Goal: Check status: Check status

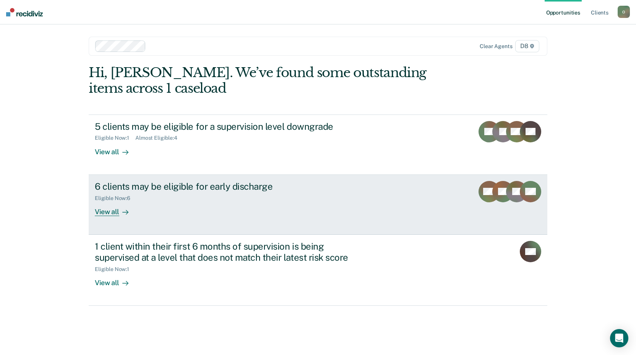
click at [202, 186] on div "6 clients may be eligible for early discharge" at bounding box center [229, 186] width 268 height 11
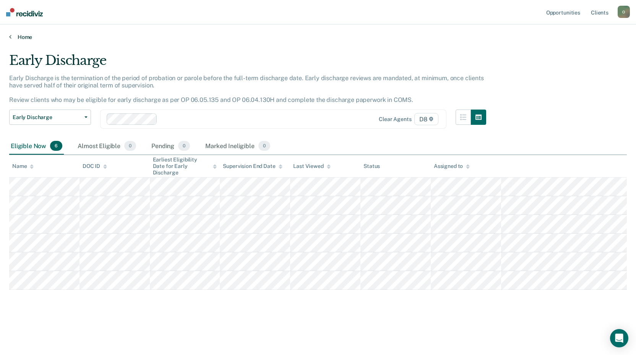
click at [25, 38] on link "Home" at bounding box center [317, 37] width 617 height 7
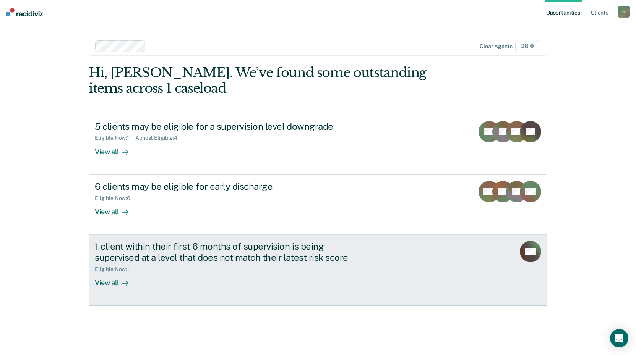
click at [172, 248] on div "1 client within their first 6 months of supervision is being supervised at a le…" at bounding box center [229, 252] width 268 height 22
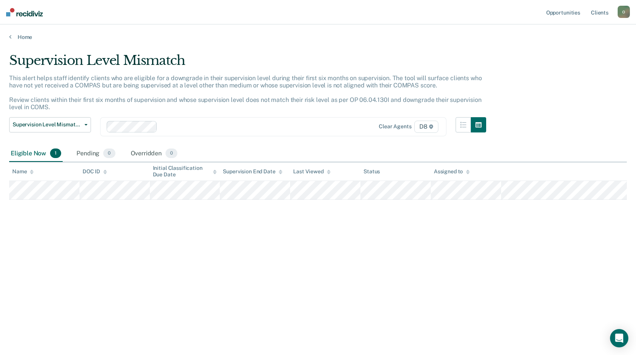
click at [16, 40] on main "Supervision Level Mismatch This alert helps staff identify clients who are elig…" at bounding box center [318, 196] width 636 height 312
click at [22, 39] on link "Home" at bounding box center [317, 37] width 617 height 7
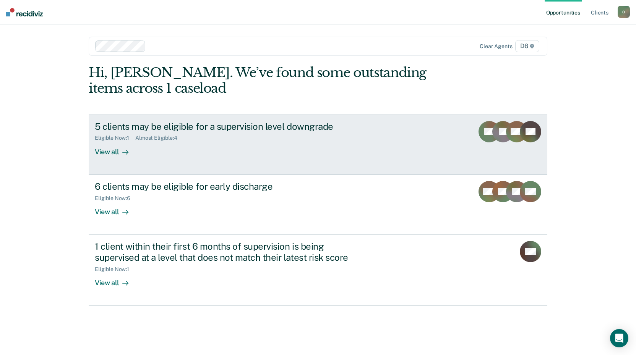
click at [218, 129] on div "5 clients may be eligible for a supervision level downgrade" at bounding box center [229, 126] width 268 height 11
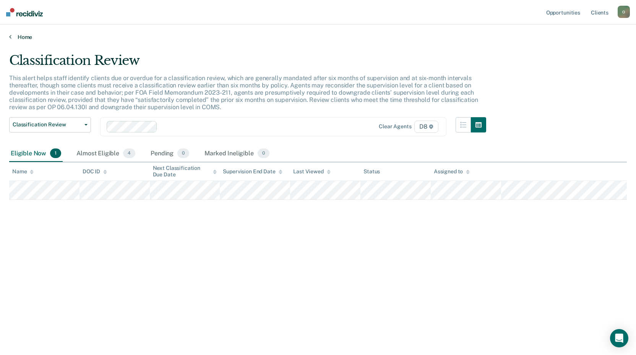
click at [23, 37] on link "Home" at bounding box center [317, 37] width 617 height 7
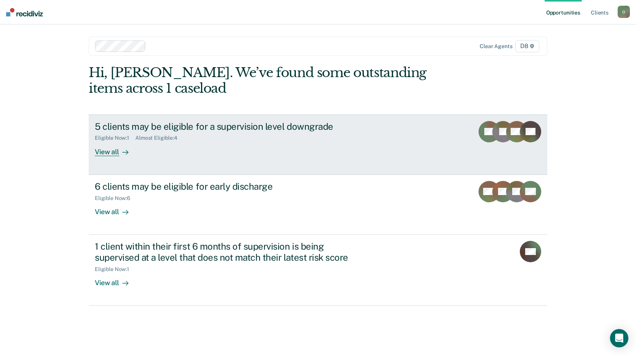
click at [226, 126] on div "5 clients may be eligible for a supervision level downgrade" at bounding box center [229, 126] width 268 height 11
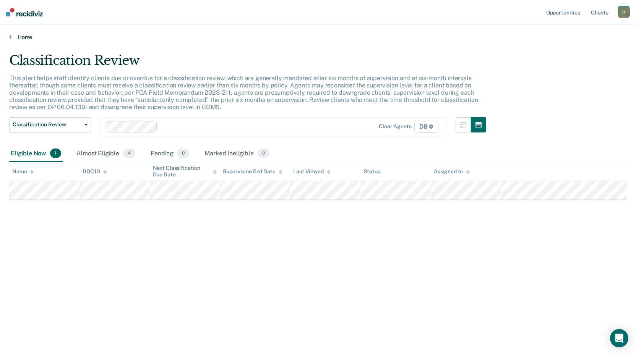
click at [25, 36] on link "Home" at bounding box center [317, 37] width 617 height 7
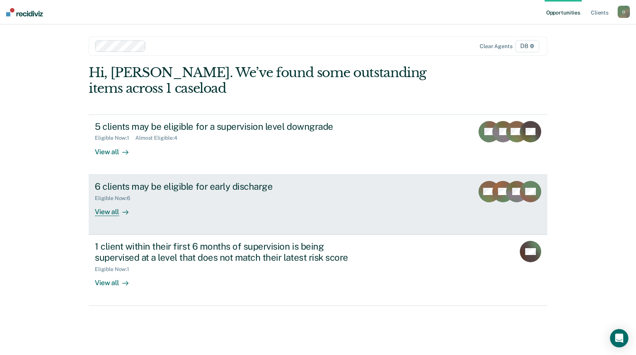
click at [238, 188] on div "6 clients may be eligible for early discharge" at bounding box center [229, 186] width 268 height 11
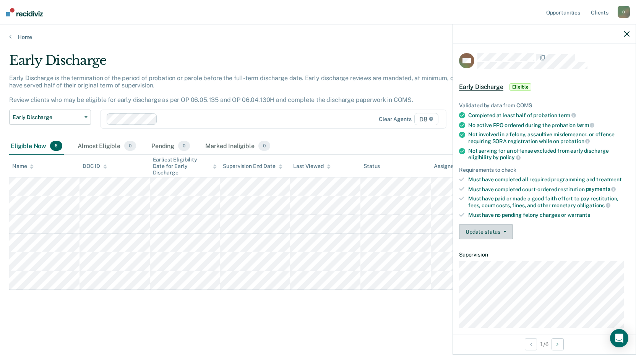
click at [488, 227] on button "Update status" at bounding box center [486, 231] width 54 height 15
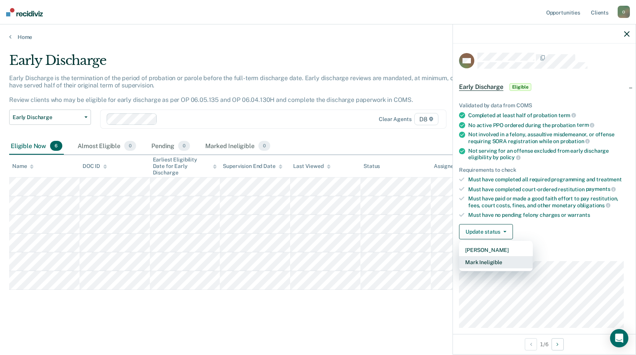
click at [487, 262] on button "Mark Ineligible" at bounding box center [496, 262] width 74 height 12
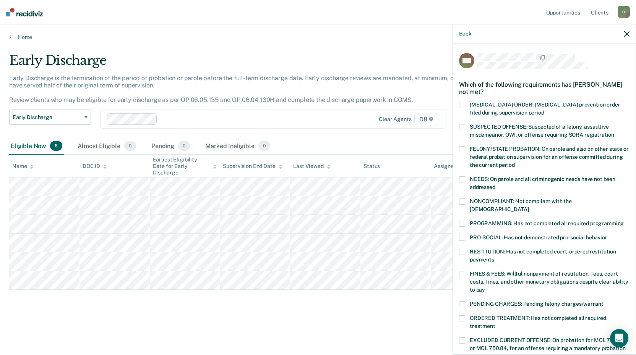
click at [462, 249] on span at bounding box center [462, 252] width 6 height 6
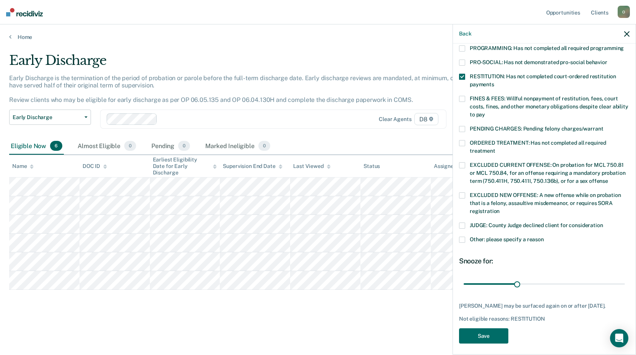
scroll to position [177, 0]
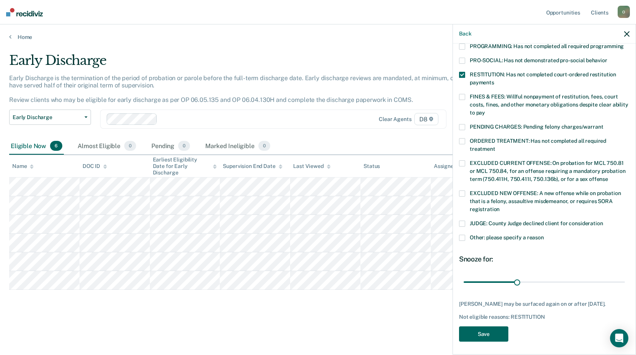
click at [485, 333] on button "Save" at bounding box center [483, 335] width 49 height 16
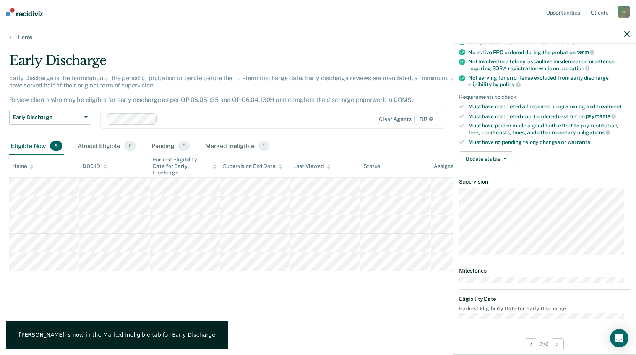
scroll to position [0, 0]
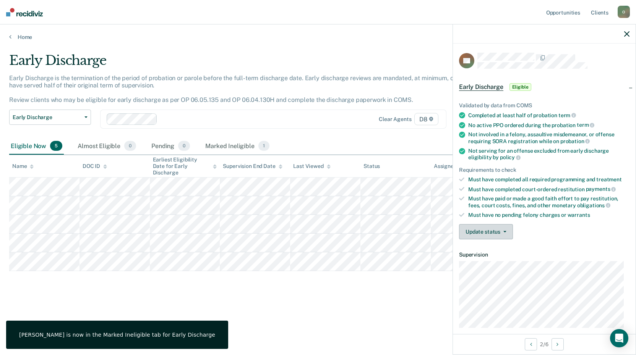
click at [486, 232] on button "Update status" at bounding box center [486, 231] width 54 height 15
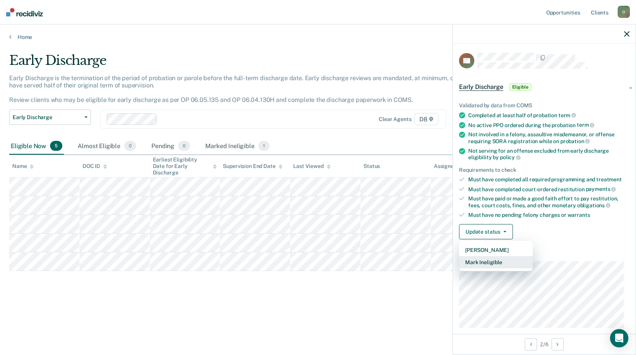
click at [491, 260] on button "Mark Ineligible" at bounding box center [496, 262] width 74 height 12
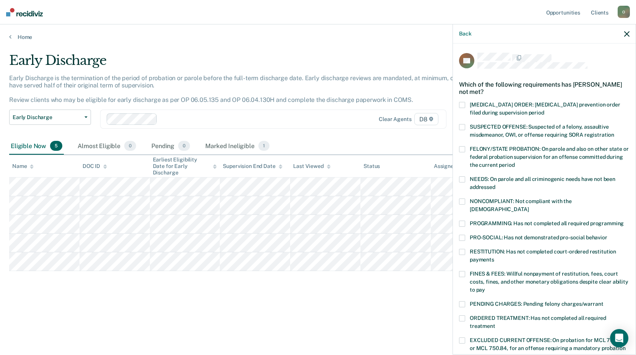
click at [461, 221] on span at bounding box center [462, 224] width 6 height 6
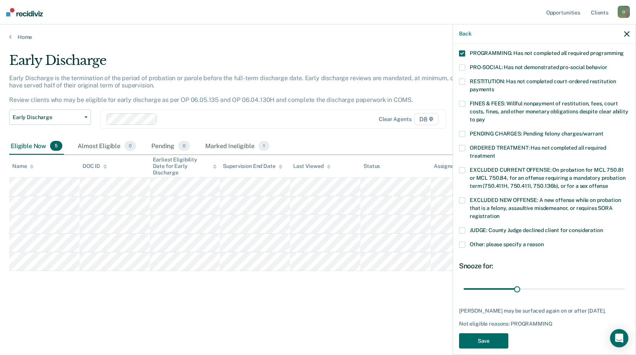
scroll to position [171, 0]
click at [484, 333] on button "Save" at bounding box center [483, 341] width 49 height 16
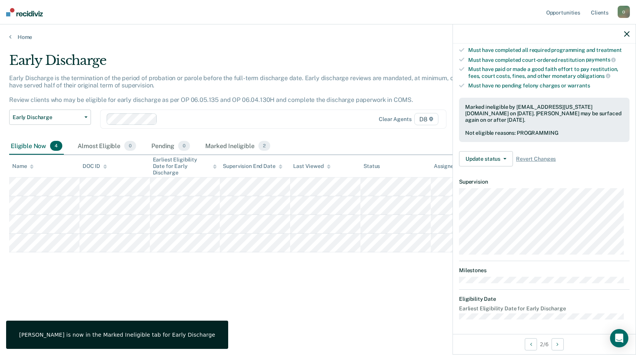
scroll to position [73, 0]
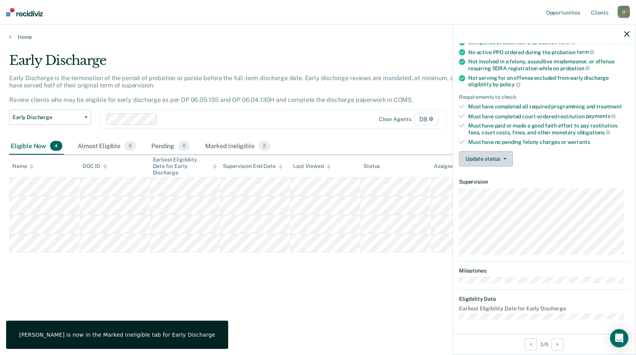
click at [488, 160] on button "Update status" at bounding box center [486, 158] width 54 height 15
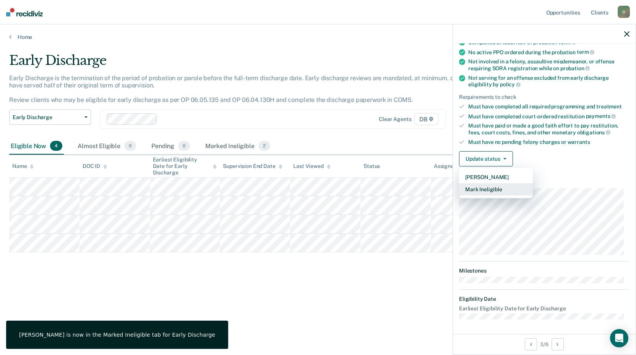
click at [492, 186] on button "Mark Ineligible" at bounding box center [496, 189] width 74 height 12
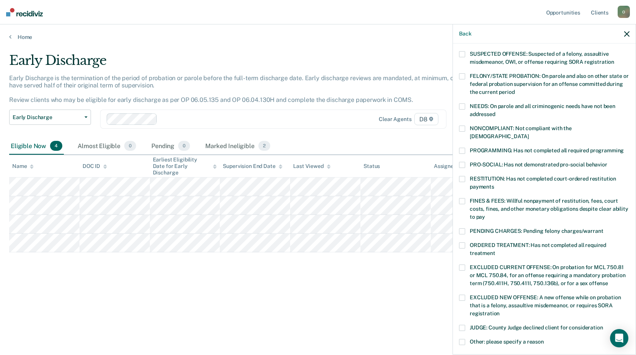
click at [461, 176] on label "RESTITUTION: Has not completed court-ordered restitution payments" at bounding box center [544, 184] width 170 height 16
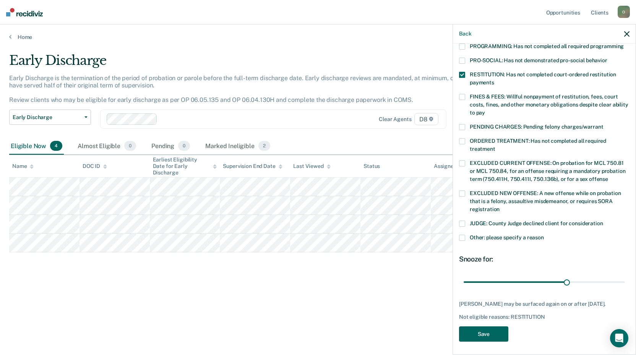
click at [480, 333] on button "Save" at bounding box center [483, 335] width 49 height 16
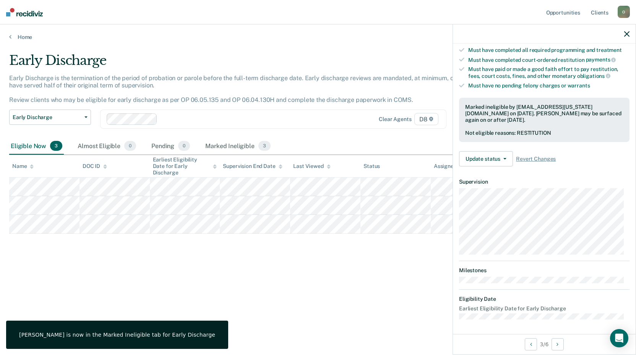
scroll to position [81, 0]
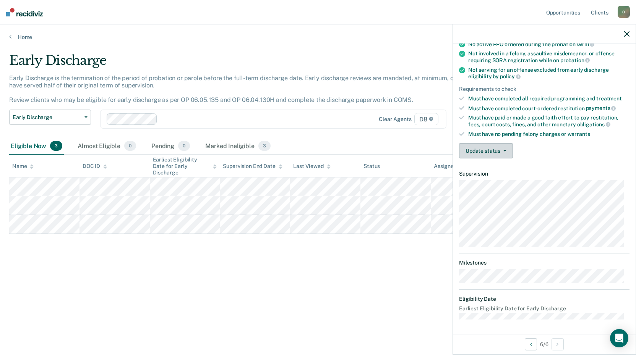
click at [497, 153] on button "Update status" at bounding box center [486, 150] width 54 height 15
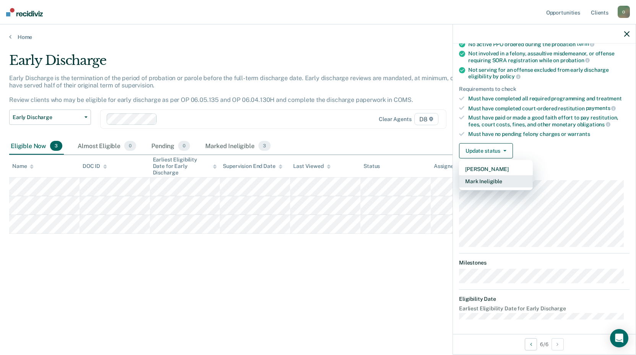
click at [490, 183] on button "Mark Ineligible" at bounding box center [496, 181] width 74 height 12
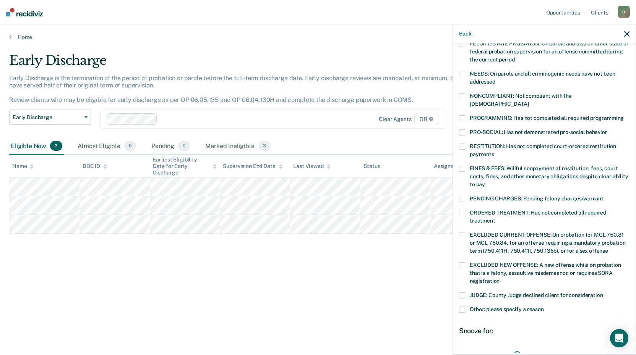
scroll to position [119, 0]
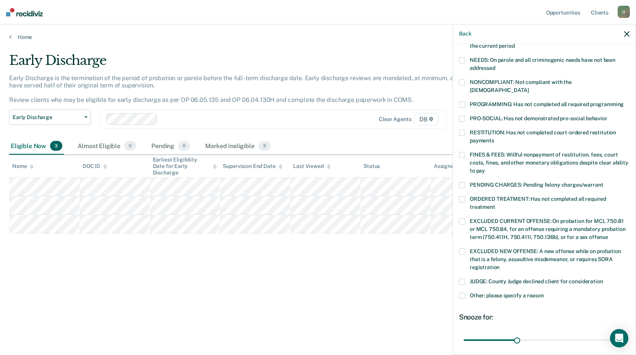
click at [463, 293] on span at bounding box center [462, 296] width 6 height 6
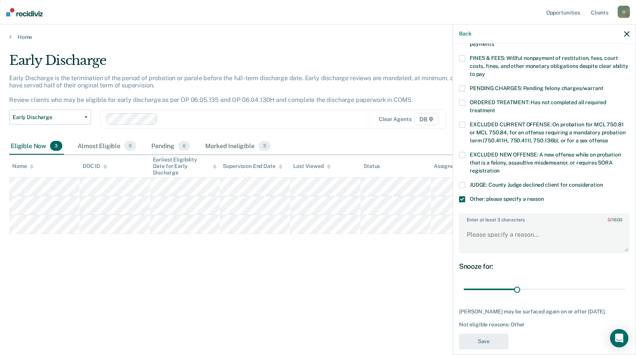
scroll to position [223, 0]
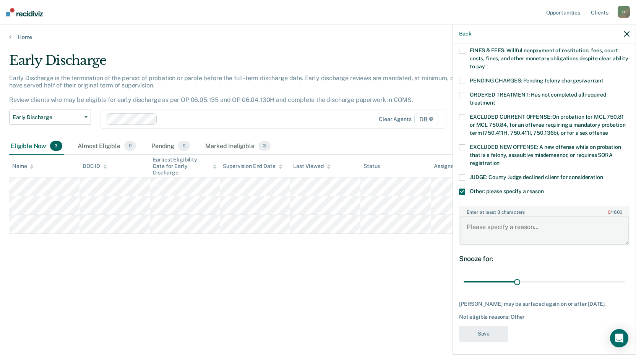
click at [503, 223] on textarea "Enter at least 3 characters 0 / 1600" at bounding box center [544, 231] width 169 height 28
type textarea "Not completed community service."
click at [494, 332] on button "Save" at bounding box center [483, 334] width 49 height 16
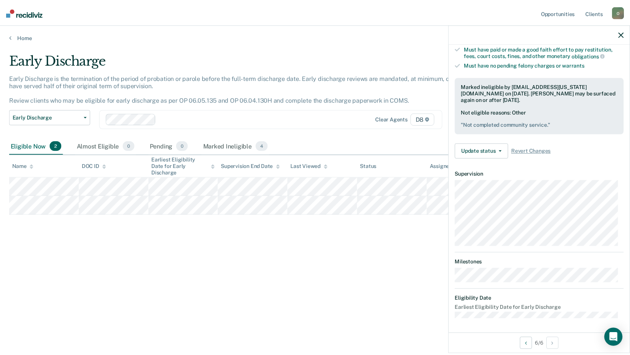
scroll to position [89, 0]
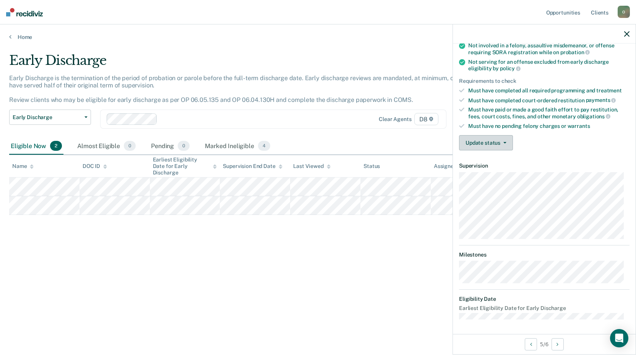
click at [487, 143] on button "Update status" at bounding box center [486, 142] width 54 height 15
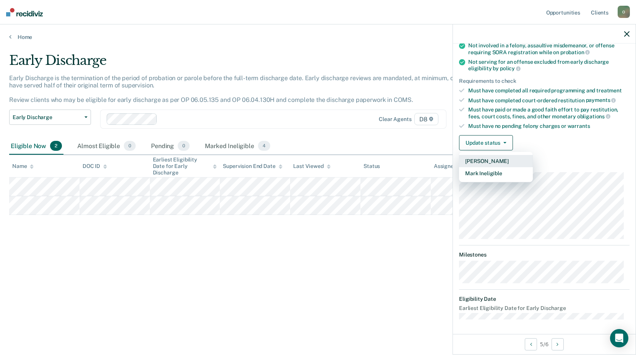
click at [488, 162] on button "[PERSON_NAME]" at bounding box center [496, 161] width 74 height 12
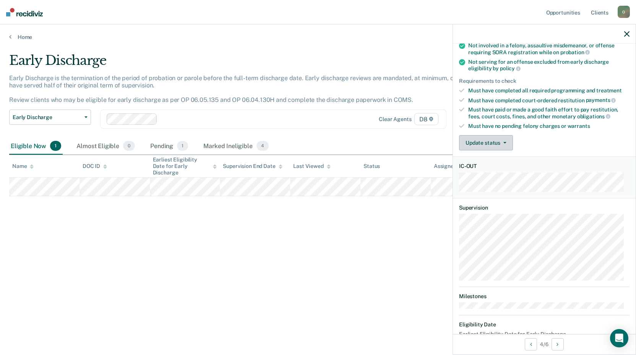
click at [489, 142] on button "Update status" at bounding box center [486, 142] width 54 height 15
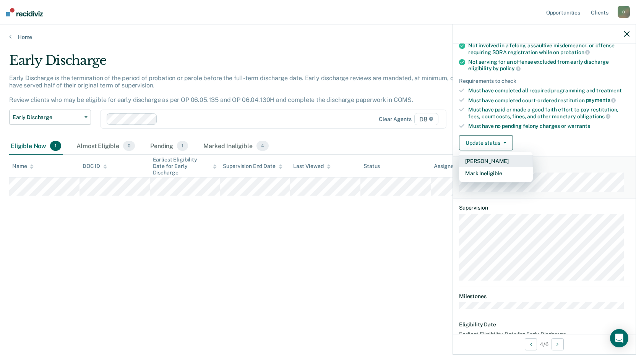
click at [486, 158] on button "[PERSON_NAME]" at bounding box center [496, 161] width 74 height 12
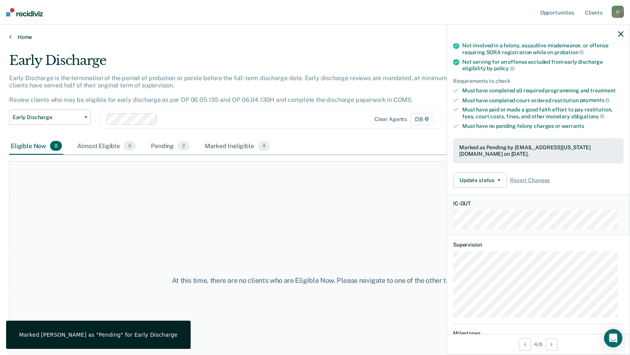
click at [29, 37] on link "Home" at bounding box center [315, 37] width 612 height 7
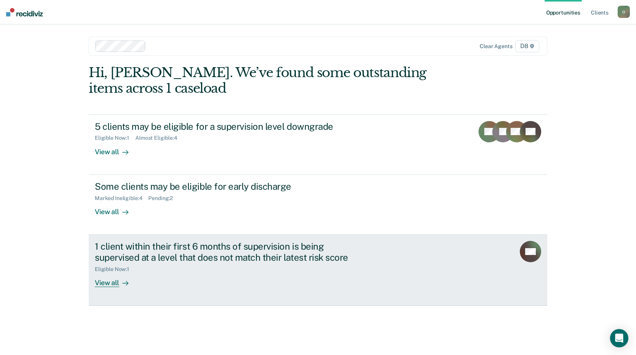
click at [207, 281] on div "1 client within their first 6 months of supervision is being supervised at a le…" at bounding box center [238, 264] width 287 height 46
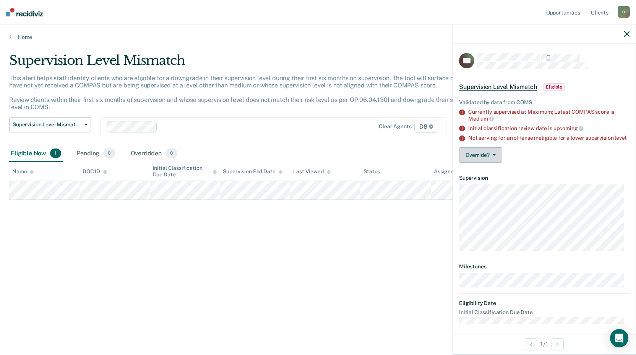
click at [469, 159] on button "Override?" at bounding box center [480, 154] width 43 height 15
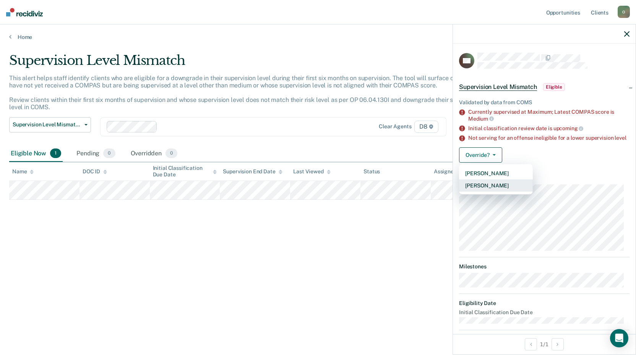
click at [485, 190] on button "[PERSON_NAME]" at bounding box center [496, 186] width 74 height 12
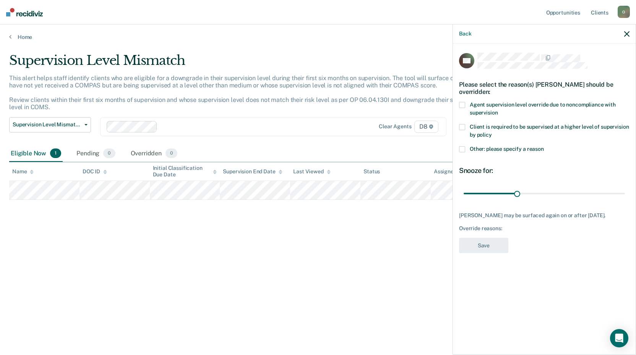
click at [464, 104] on span at bounding box center [462, 105] width 6 height 6
click at [497, 247] on button "Save" at bounding box center [483, 246] width 49 height 16
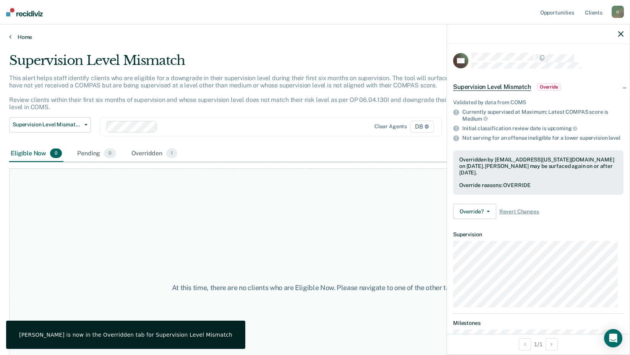
click at [20, 36] on link "Home" at bounding box center [315, 37] width 612 height 7
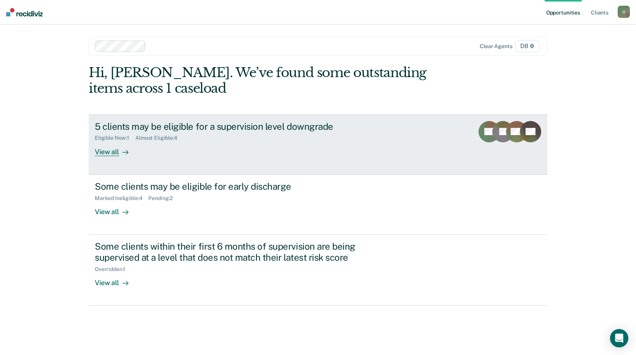
click at [229, 153] on div "5 clients may be eligible for a supervision level downgrade Eligible Now : 1 Al…" at bounding box center [238, 138] width 287 height 35
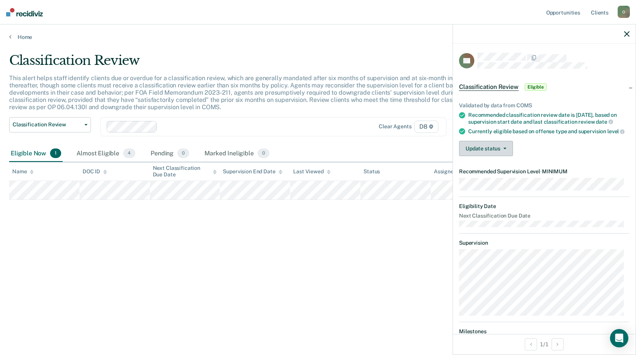
click at [475, 156] on button "Update status" at bounding box center [486, 148] width 54 height 15
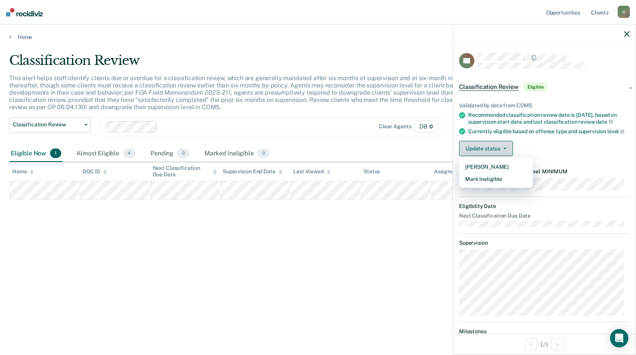
click at [475, 156] on button "Update status" at bounding box center [486, 148] width 54 height 15
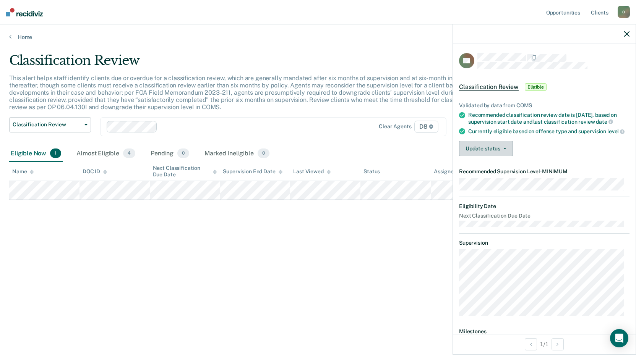
click at [475, 156] on button "Update status" at bounding box center [486, 148] width 54 height 15
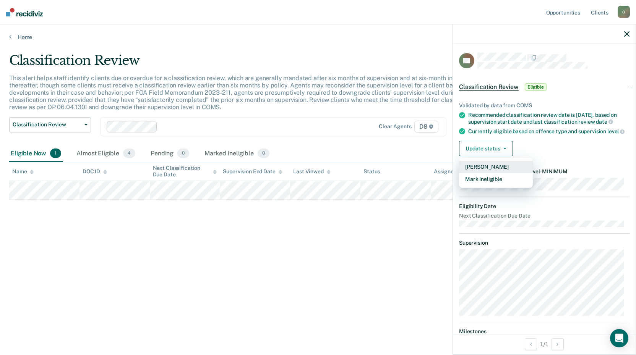
click at [479, 173] on button "[PERSON_NAME]" at bounding box center [496, 167] width 74 height 12
